Goal: Check status: Check status

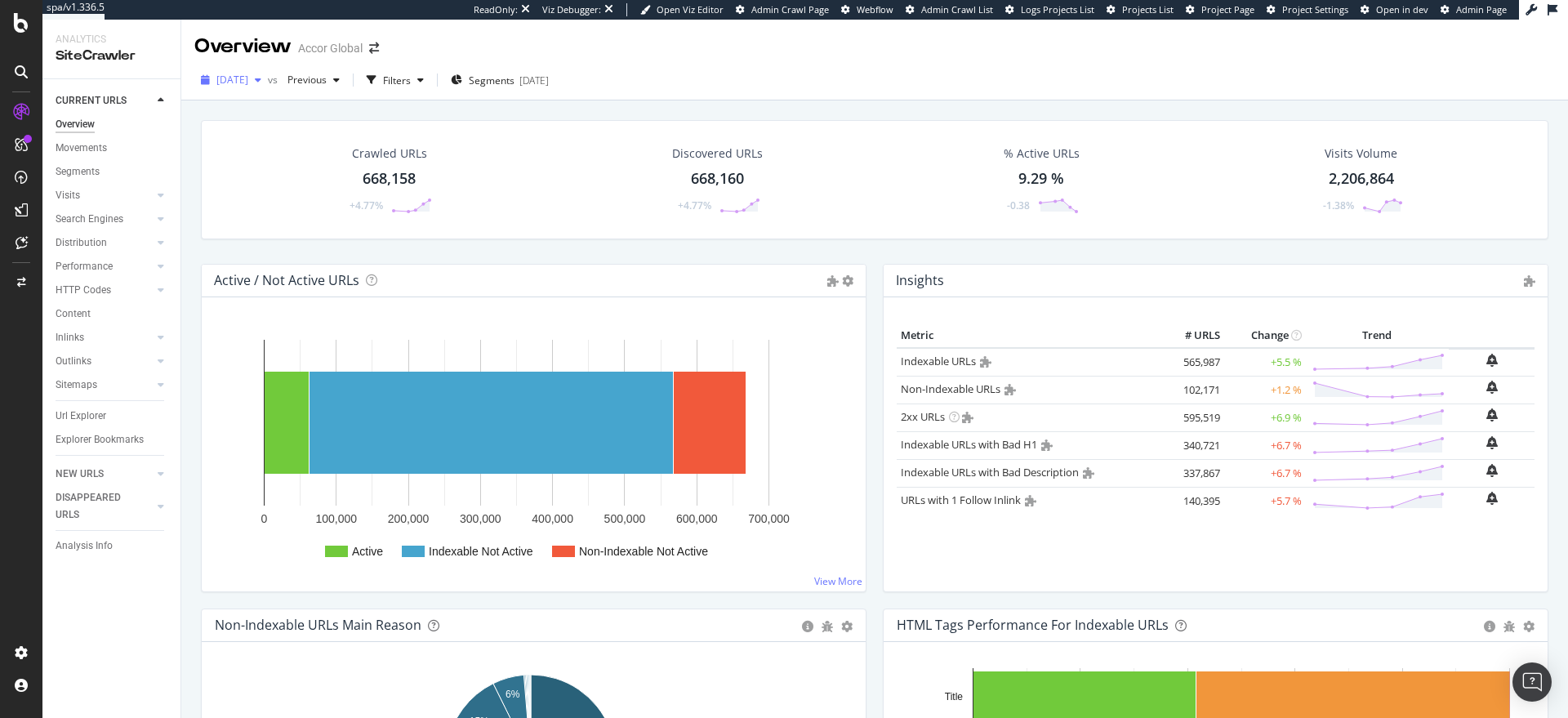
click at [268, 81] on div "button" at bounding box center [258, 80] width 20 height 9
